Goal: Transaction & Acquisition: Purchase product/service

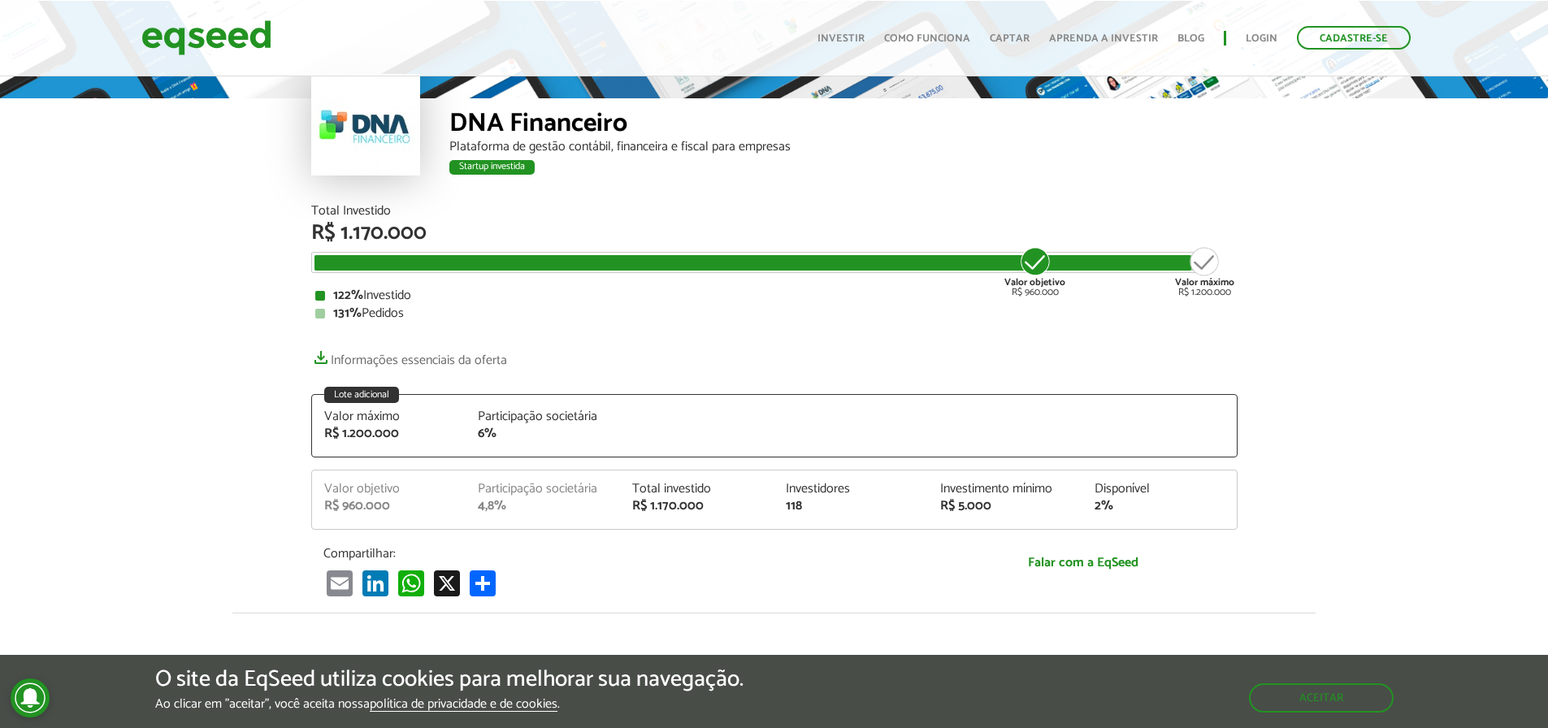
scroll to position [73, 0]
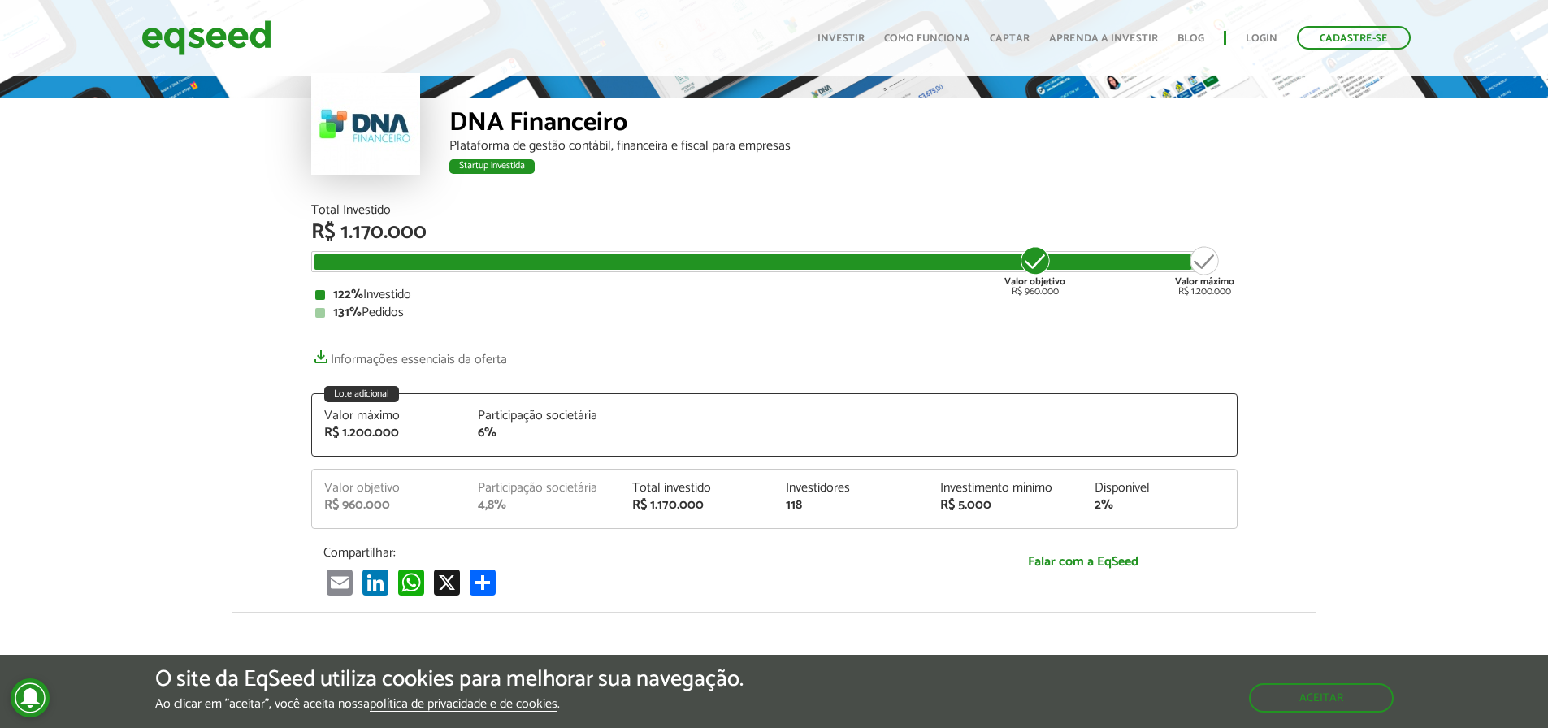
click at [795, 505] on div "118" at bounding box center [851, 505] width 130 height 13
click at [840, 519] on div "Valor objetivo R$ 960.000 Participação societária 4,8% Total investido R$ 1.170…" at bounding box center [774, 505] width 925 height 46
click at [955, 507] on div "R$ 5.000" at bounding box center [1005, 505] width 130 height 13
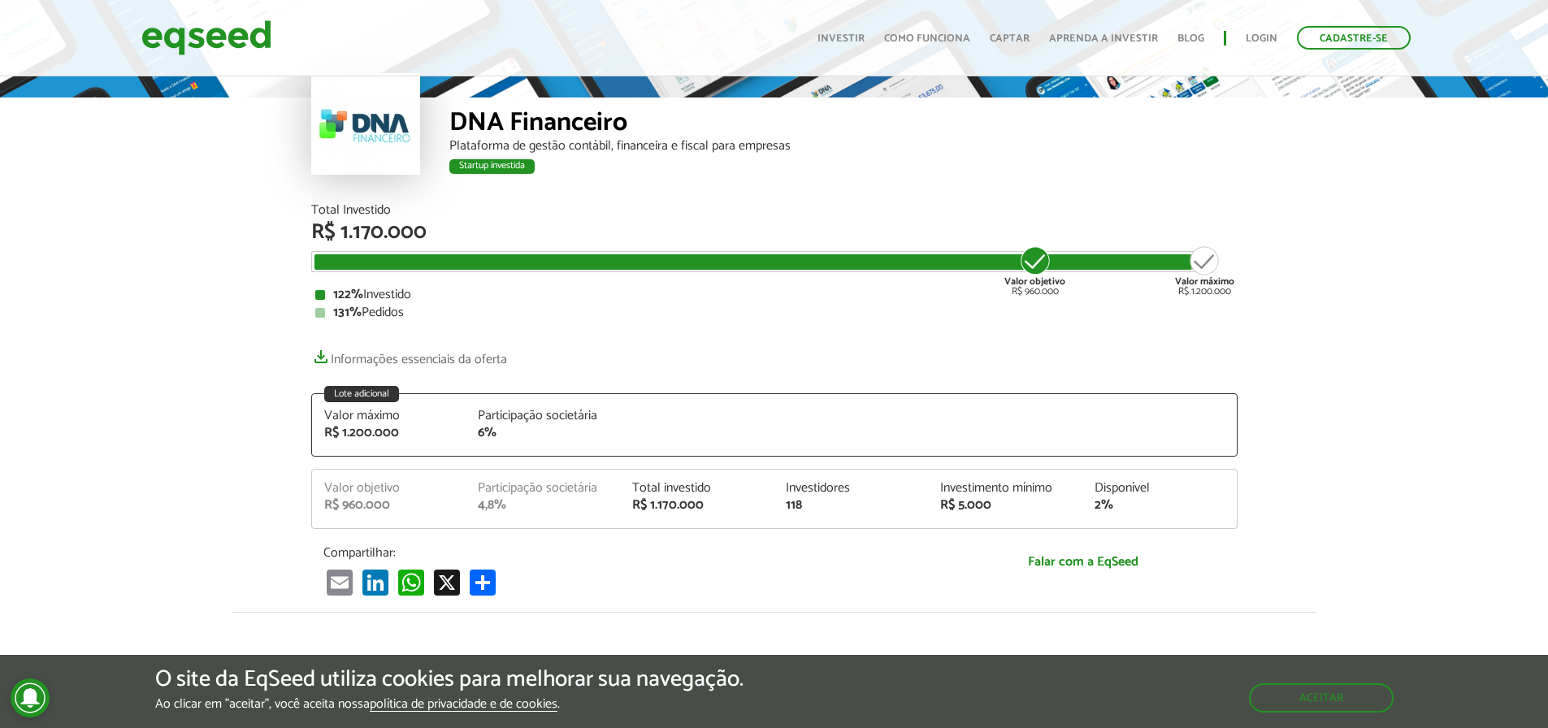
click at [1019, 514] on div "Valor objetivo R$ 960.000 Participação societária 4,8% Total investido R$ 1.170…" at bounding box center [774, 505] width 925 height 46
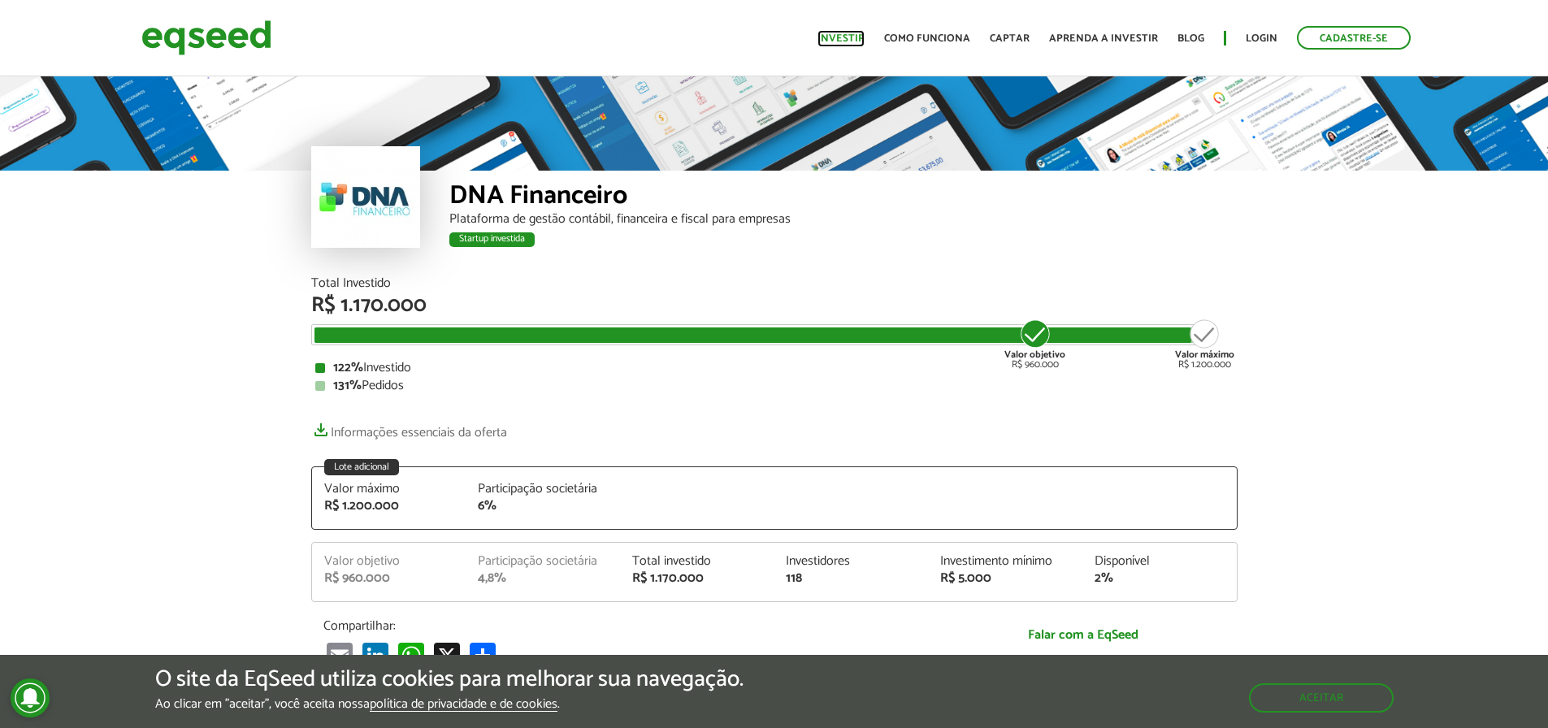
click at [856, 37] on link "Investir" at bounding box center [840, 38] width 47 height 11
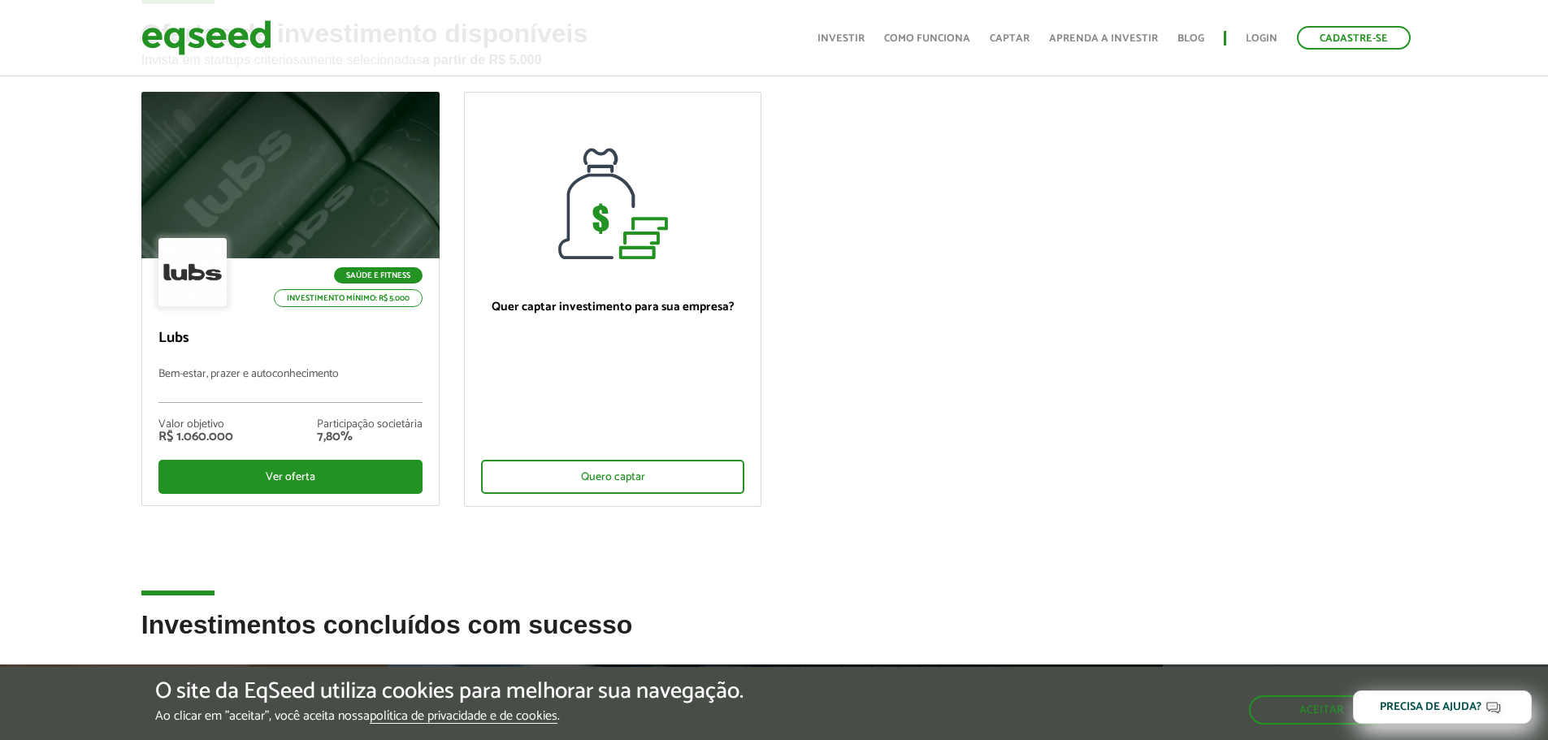
scroll to position [103, 0]
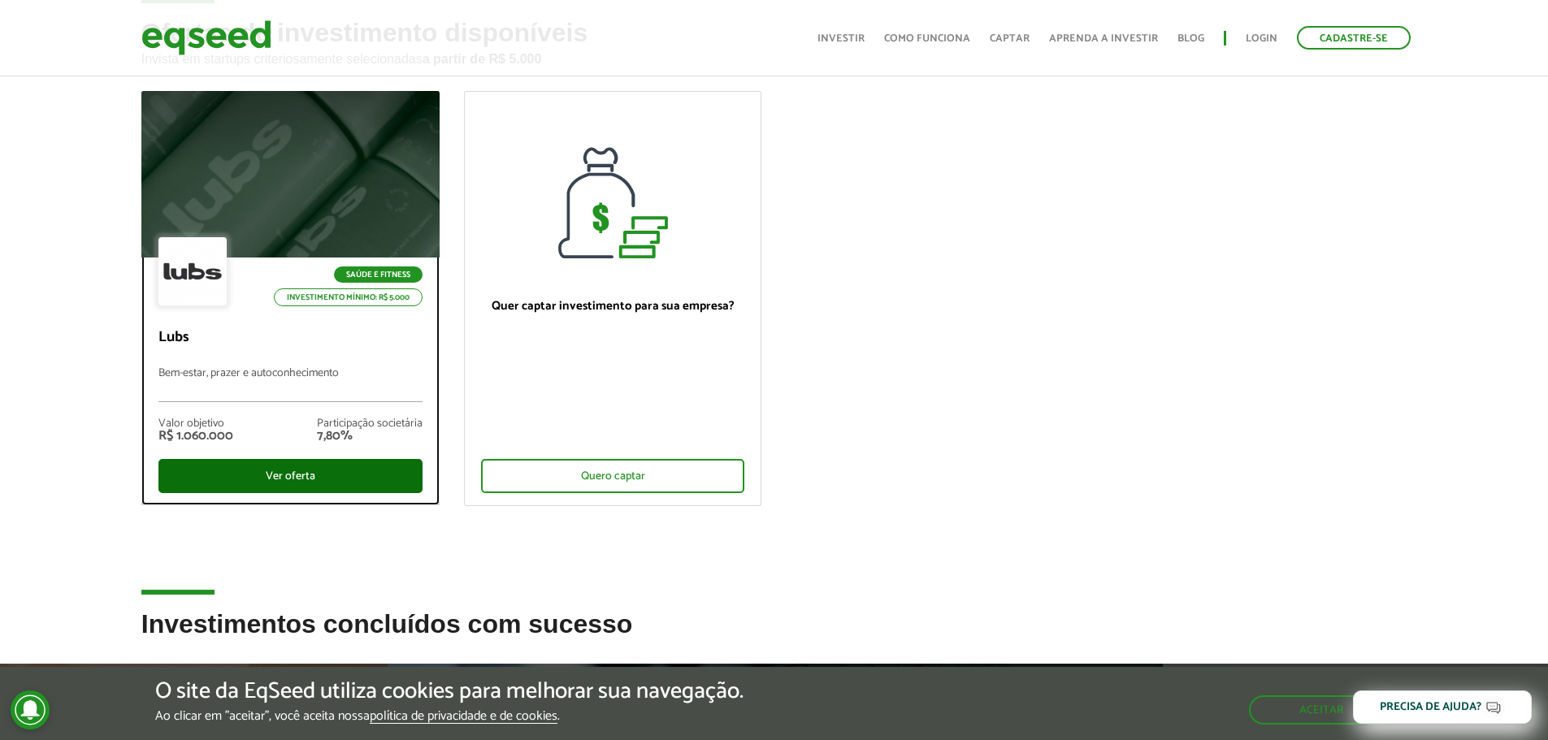
click at [255, 462] on div "Ver oferta" at bounding box center [290, 476] width 264 height 34
